Goal: Task Accomplishment & Management: Manage account settings

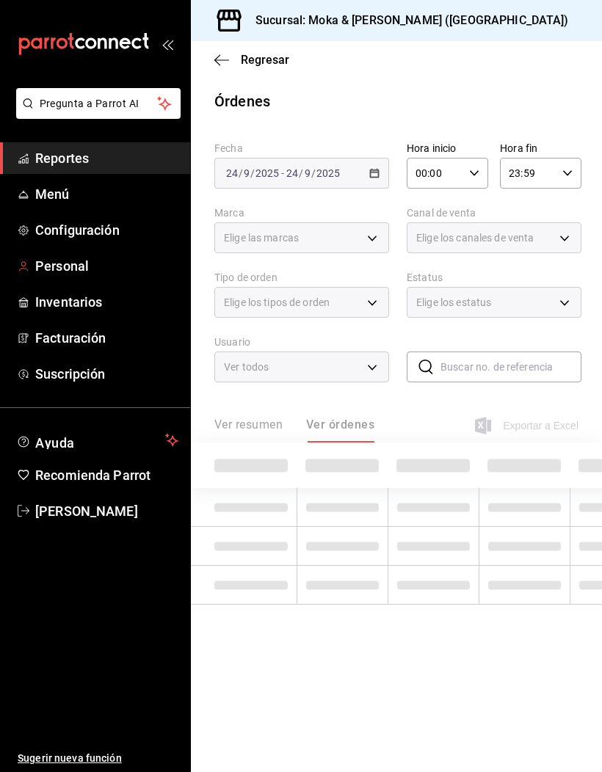
click at [81, 269] on span "Personal" at bounding box center [106, 266] width 143 height 20
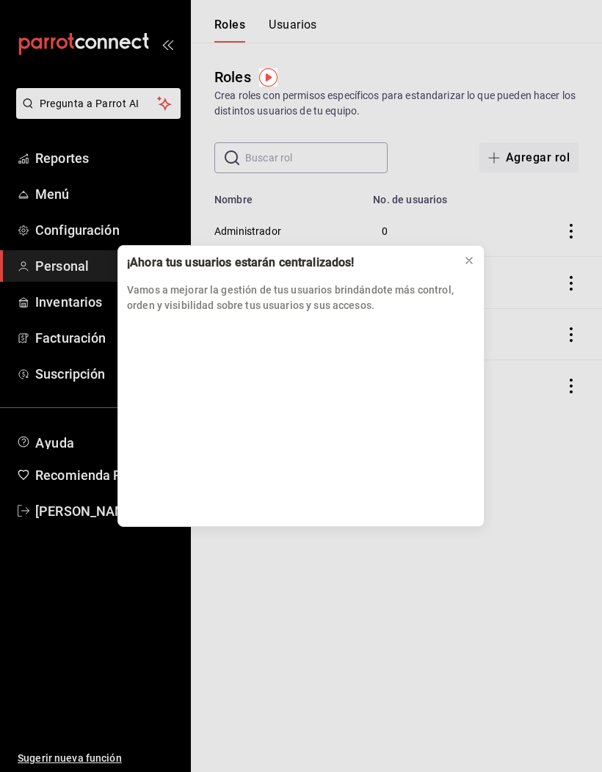
click at [467, 256] on icon at bounding box center [469, 261] width 12 height 12
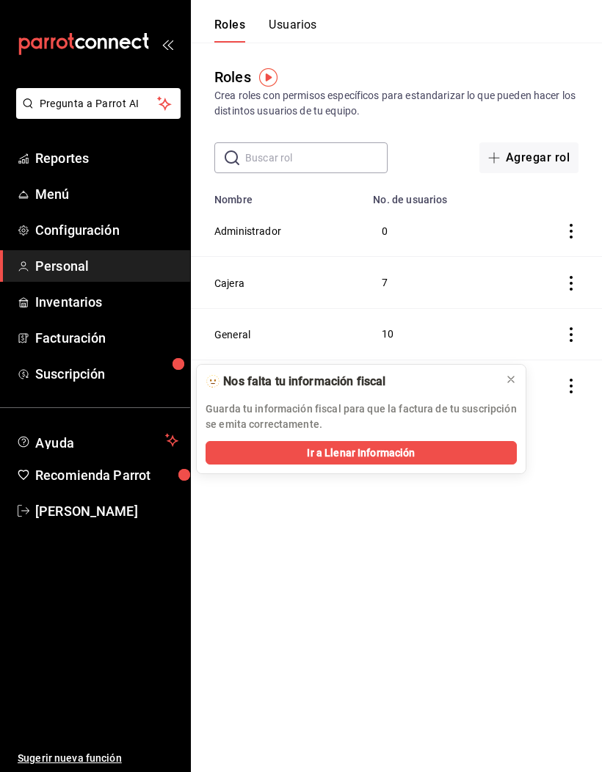
click at [291, 35] on button "Usuarios" at bounding box center [293, 30] width 48 height 25
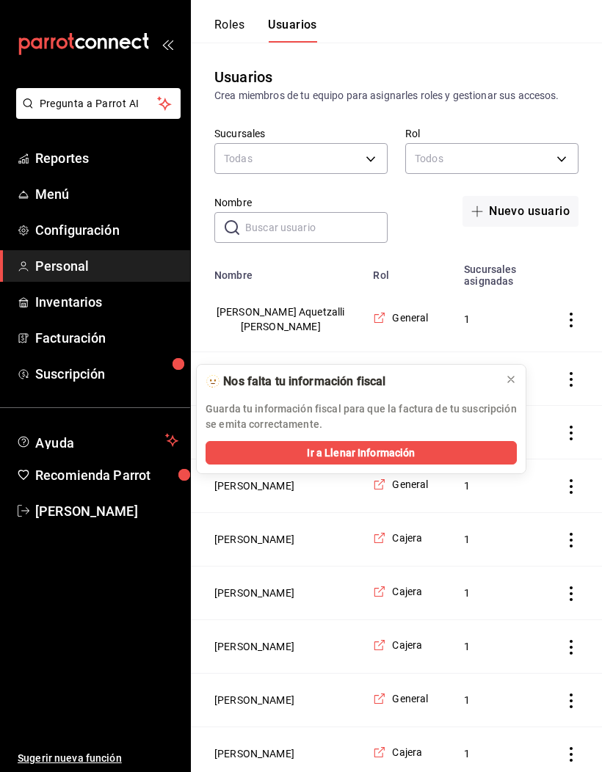
click at [240, 24] on button "Roles" at bounding box center [229, 30] width 30 height 25
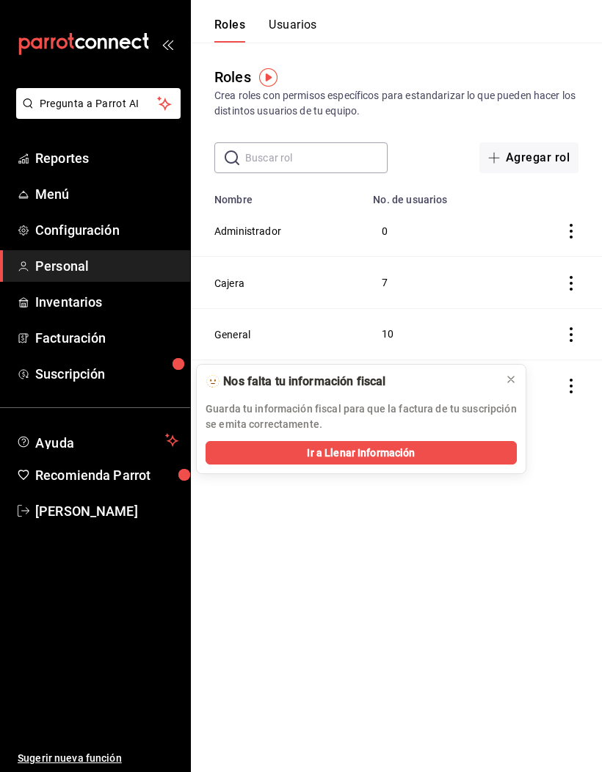
click at [230, 280] on button "Cajera" at bounding box center [229, 283] width 30 height 15
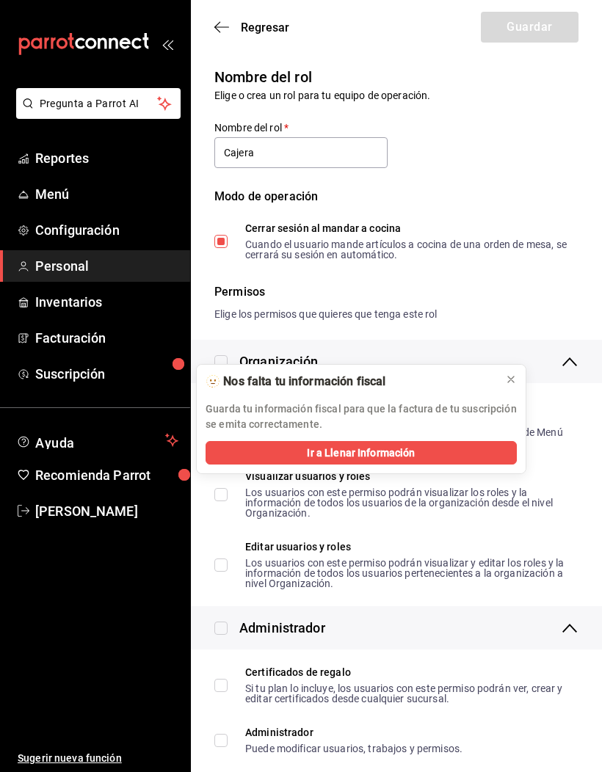
click at [516, 379] on icon at bounding box center [511, 379] width 12 height 12
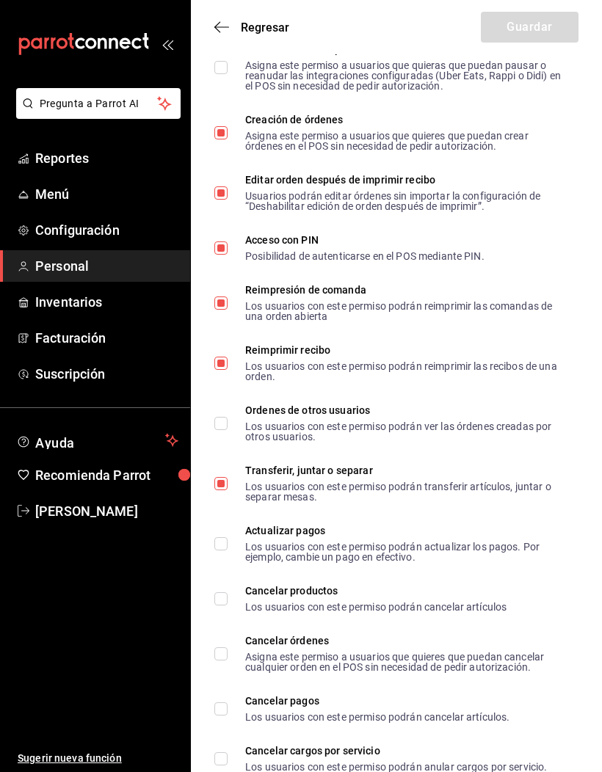
scroll to position [2737, 0]
click at [232, 673] on span "Cancelar órdenes Asigna este permiso a usuarios que quieres que puedan cancelar…" at bounding box center [396, 654] width 339 height 37
click at [227, 661] on input "Cancelar órdenes Asigna este permiso a usuarios que quieres que puedan cancelar…" at bounding box center [220, 654] width 13 height 13
checkbox input "true"
click at [225, 716] on input "Cancelar pagos Los usuarios con este permiso podrán cancelar artículos." at bounding box center [220, 709] width 13 height 13
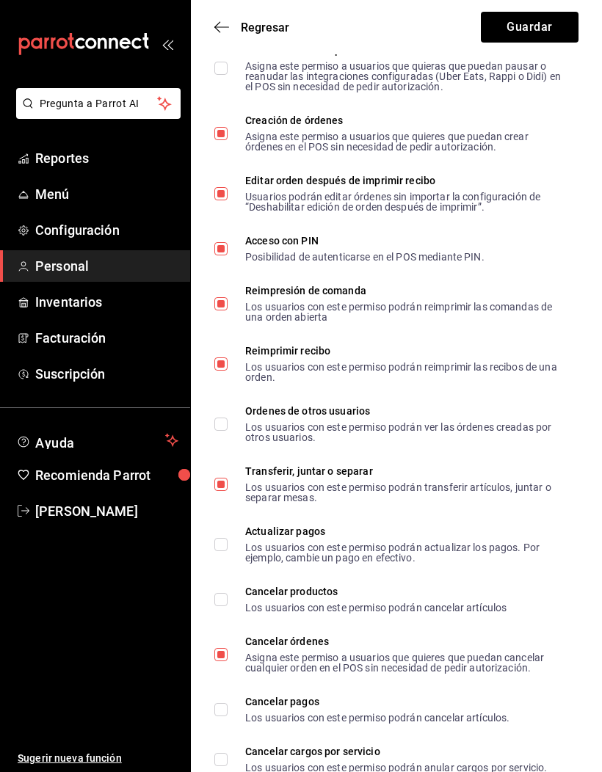
checkbox input "true"
click at [233, 608] on span "Cancelar productos Los usuarios con este permiso podrán cancelar artículos" at bounding box center [366, 599] width 279 height 26
click at [227, 606] on input "Cancelar productos Los usuarios con este permiso podrán cancelar artículos" at bounding box center [220, 599] width 13 height 13
click at [234, 605] on span "Cancelar productos Los usuarios con este permiso podrán cancelar artículos" at bounding box center [366, 599] width 279 height 26
click at [227, 605] on input "Cancelar productos Los usuarios con este permiso podrán cancelar artículos" at bounding box center [220, 599] width 13 height 13
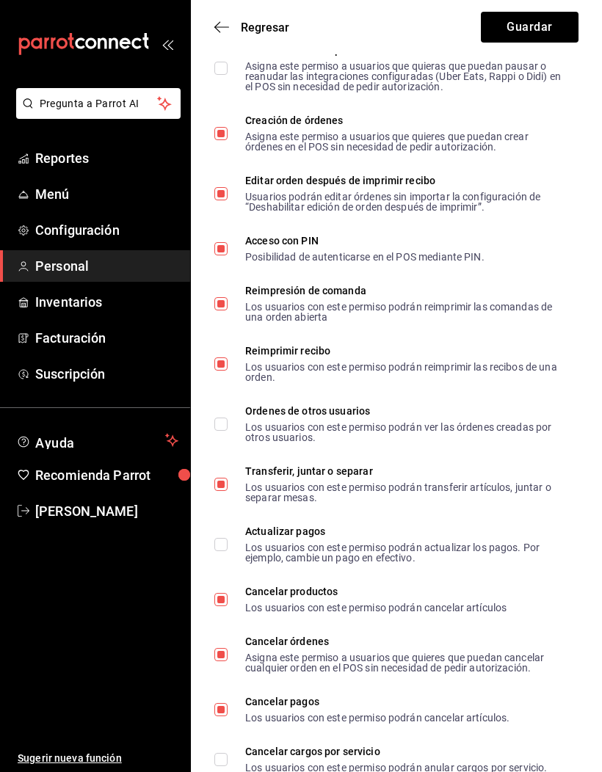
checkbox input "false"
click at [231, 661] on span "Cancelar órdenes Asigna este permiso a usuarios que quieres que puedan cancelar…" at bounding box center [396, 654] width 339 height 37
click at [227, 661] on input "Cancelar órdenes Asigna este permiso a usuarios que quieres que puedan cancelar…" at bounding box center [220, 654] width 13 height 13
checkbox input "false"
click at [216, 707] on label "Cancelar pagos Los usuarios con este permiso podrán cancelar artículos." at bounding box center [361, 709] width 295 height 26
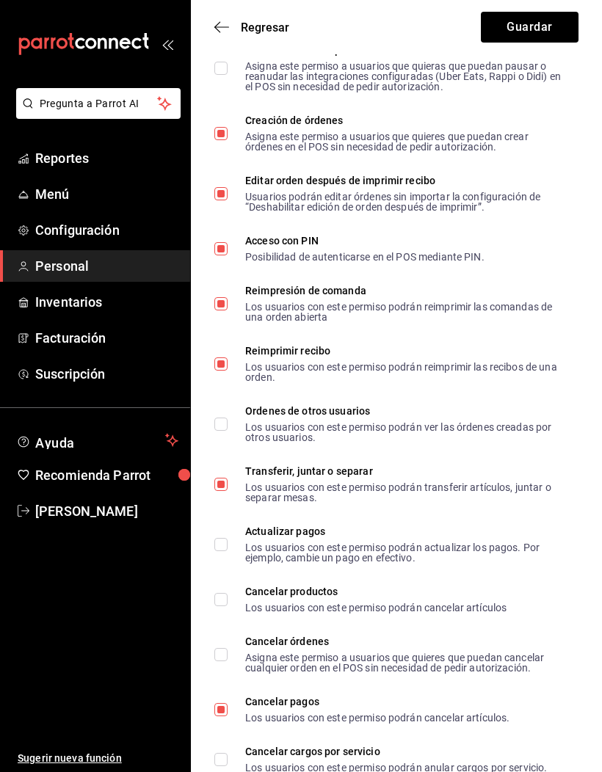
click at [216, 707] on input "Cancelar pagos Los usuarios con este permiso podrán cancelar artículos." at bounding box center [220, 709] width 13 height 13
checkbox input "false"
